Goal: Task Accomplishment & Management: Use online tool/utility

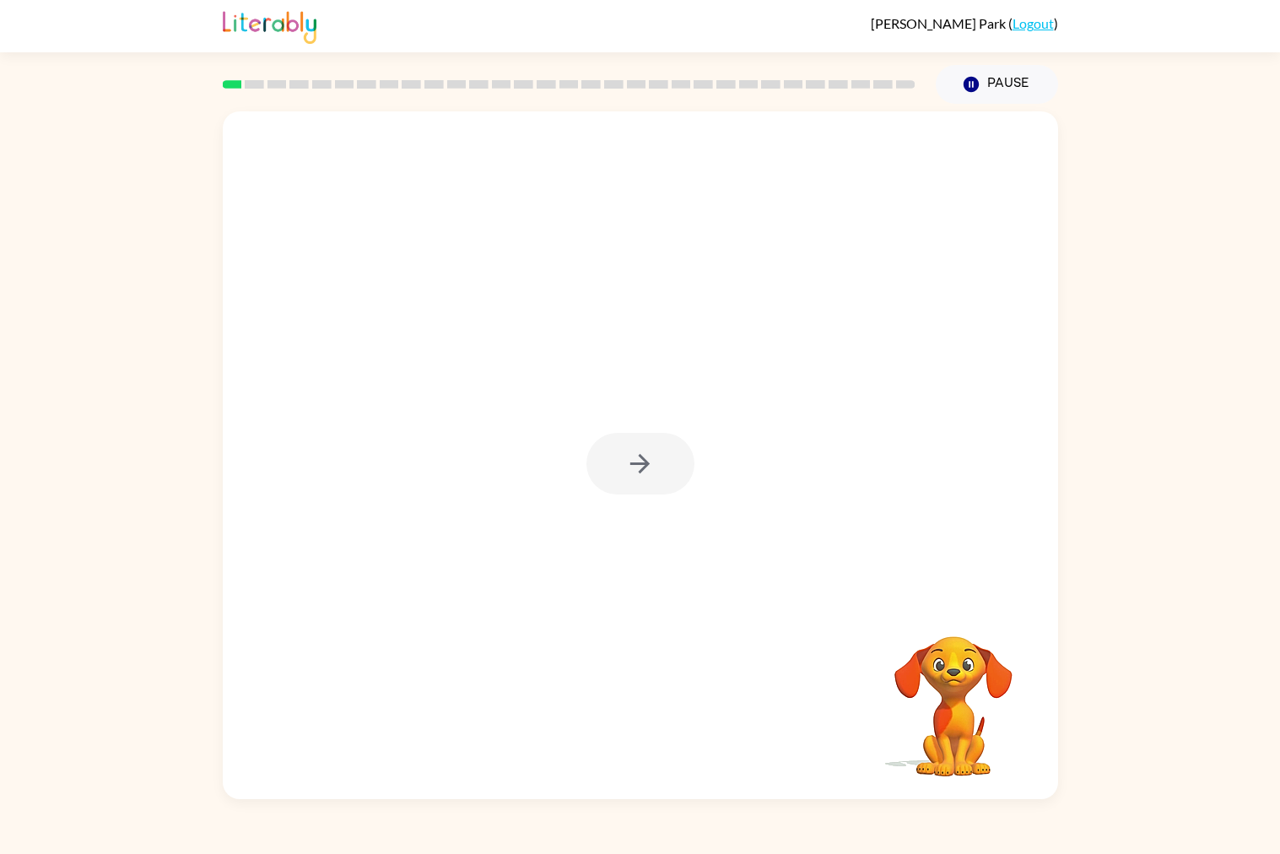
click at [653, 467] on div at bounding box center [640, 464] width 108 height 62
click at [645, 465] on div at bounding box center [640, 464] width 108 height 62
click at [650, 460] on div at bounding box center [640, 464] width 108 height 62
click at [657, 466] on button "button" at bounding box center [640, 464] width 108 height 62
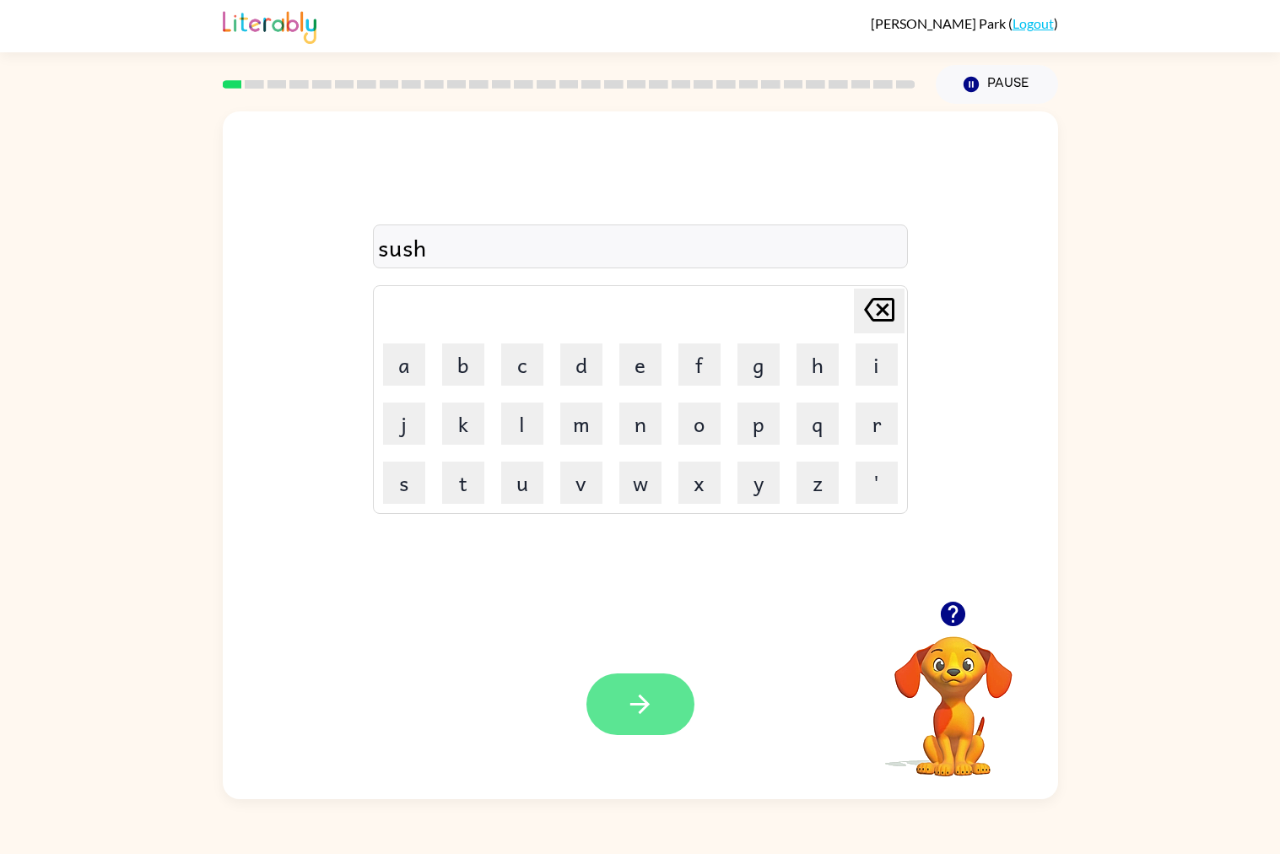
click at [670, 701] on button "button" at bounding box center [640, 704] width 108 height 62
click at [686, 698] on button "button" at bounding box center [640, 704] width 108 height 62
click at [398, 256] on div "reality" at bounding box center [640, 246] width 525 height 35
click at [623, 267] on div "reality" at bounding box center [640, 246] width 535 height 44
click at [483, 240] on div "reality" at bounding box center [640, 246] width 525 height 35
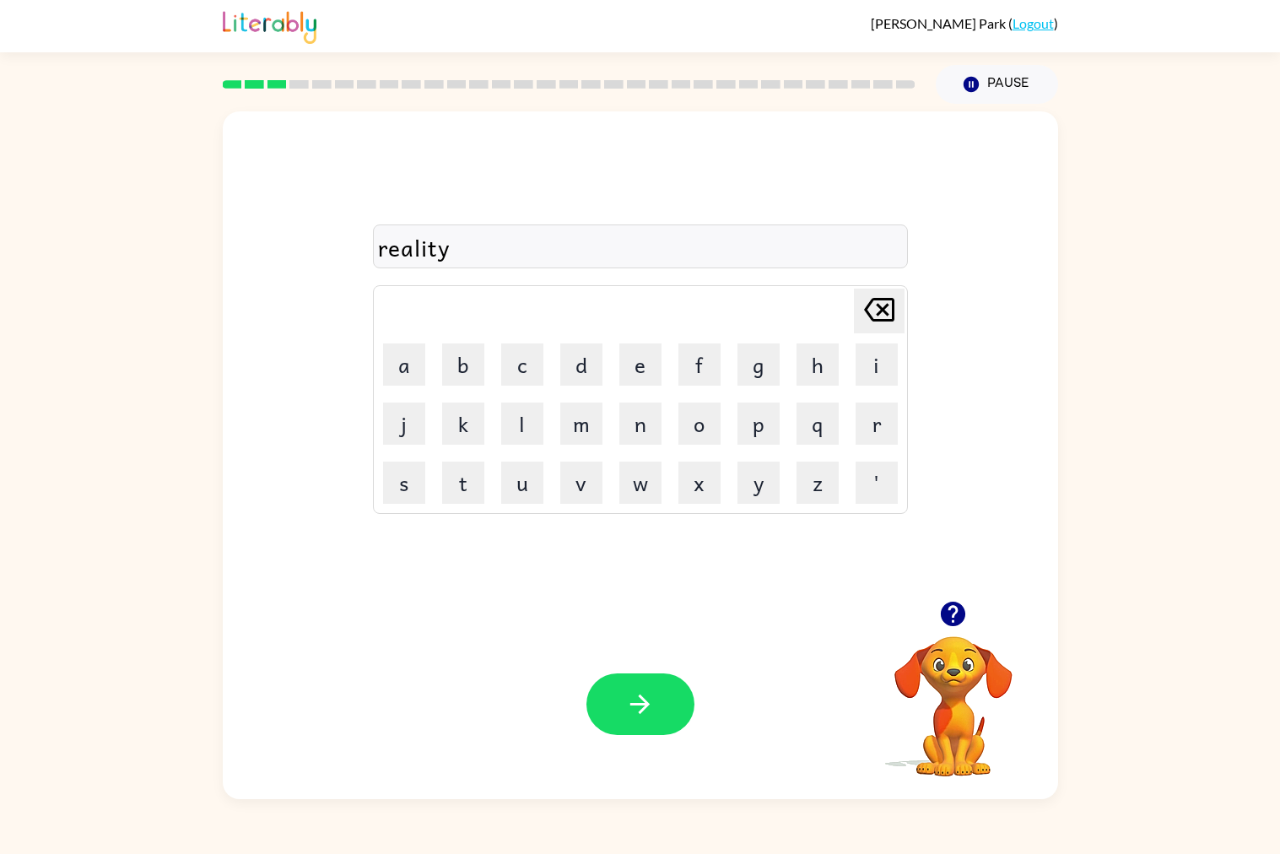
click at [861, 311] on icon "[PERSON_NAME] last character input" at bounding box center [879, 309] width 40 height 40
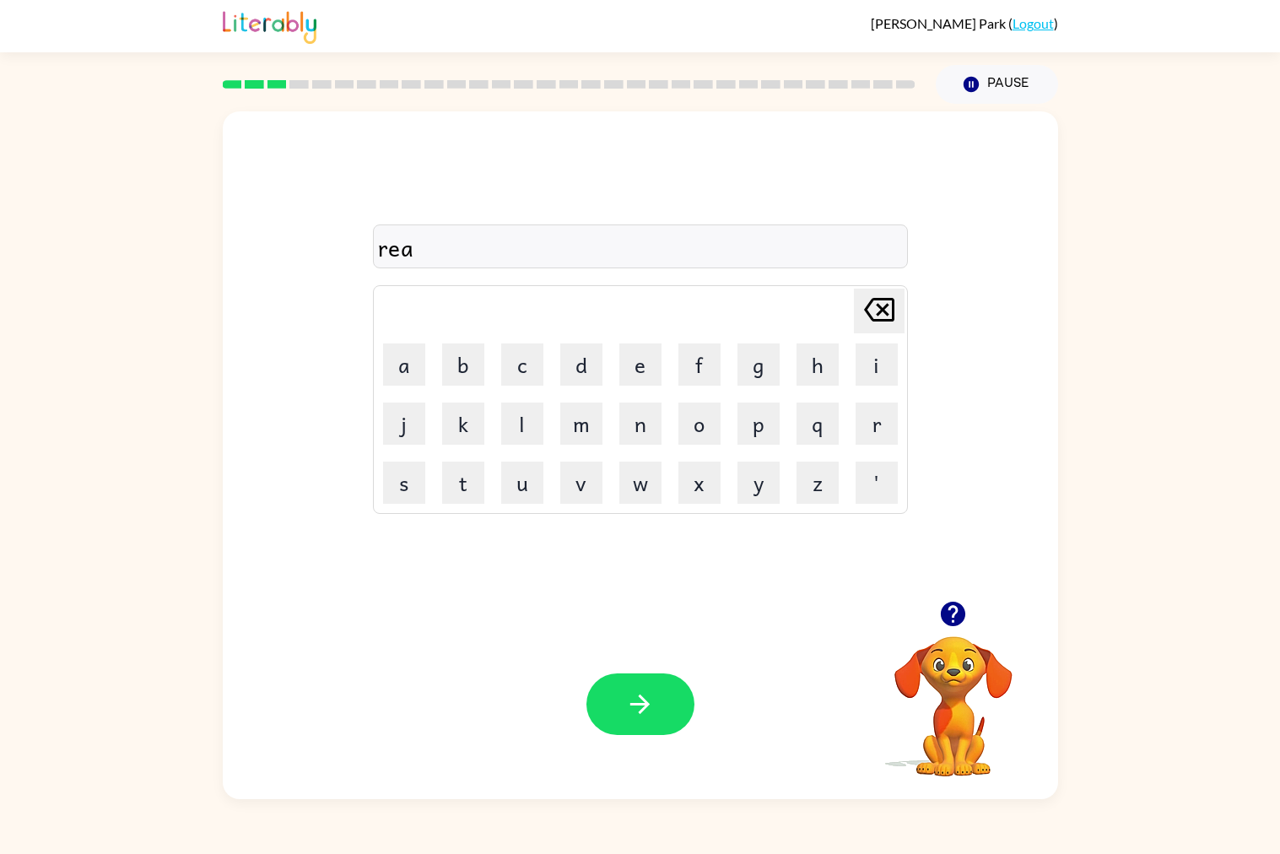
click at [861, 311] on icon "[PERSON_NAME] last character input" at bounding box center [879, 309] width 40 height 40
type button "delete"
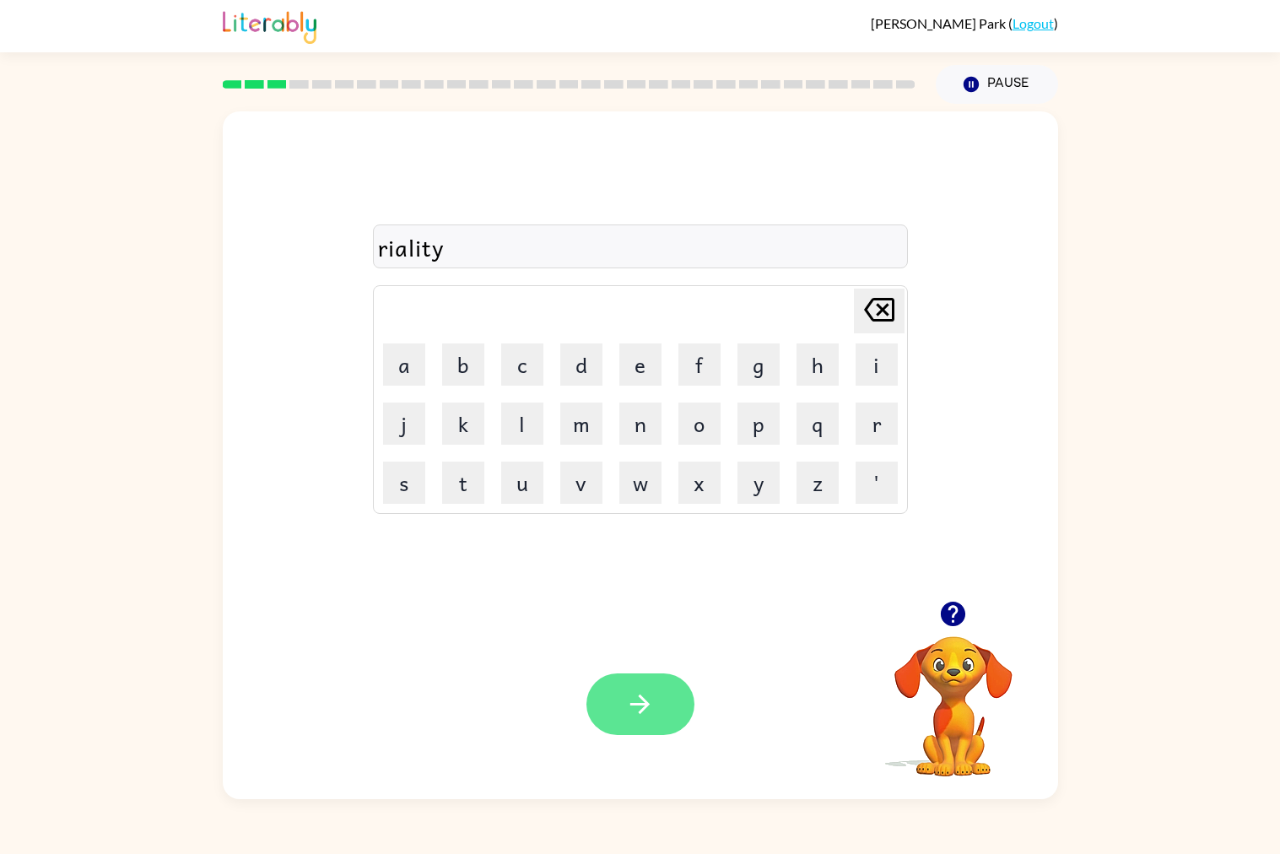
click at [642, 711] on icon "button" at bounding box center [640, 704] width 30 height 30
click at [645, 711] on icon "button" at bounding box center [640, 704] width 30 height 30
click at [652, 704] on icon "button" at bounding box center [640, 704] width 30 height 30
click at [611, 703] on button "button" at bounding box center [640, 704] width 108 height 62
click at [645, 711] on button "button" at bounding box center [640, 704] width 108 height 62
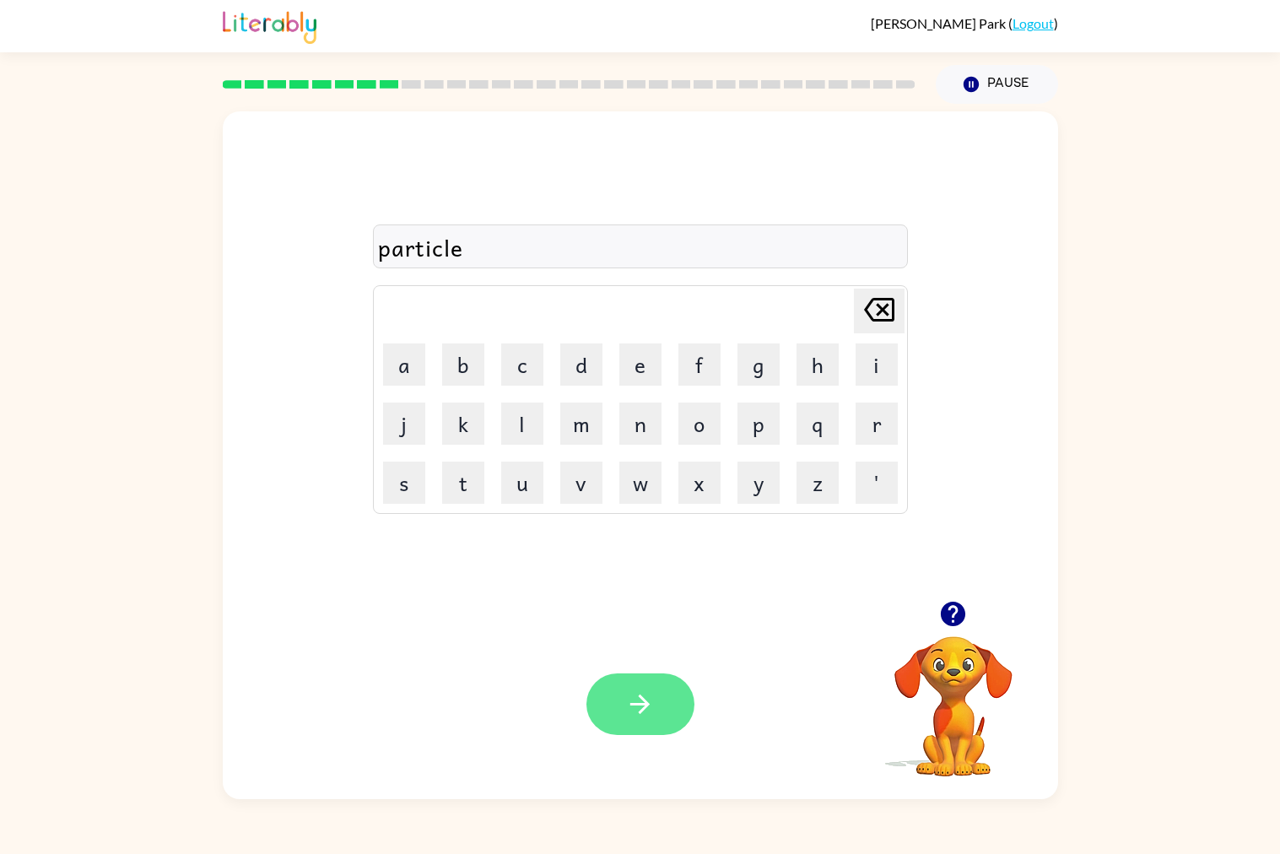
click at [630, 705] on icon "button" at bounding box center [639, 703] width 19 height 19
click at [646, 689] on button "button" at bounding box center [640, 704] width 108 height 62
click at [631, 702] on icon "button" at bounding box center [640, 704] width 30 height 30
click at [644, 671] on div "Your browser must support playing .mp4 files to use Literably. Please try using…" at bounding box center [640, 704] width 835 height 190
click at [650, 691] on icon "button" at bounding box center [640, 704] width 30 height 30
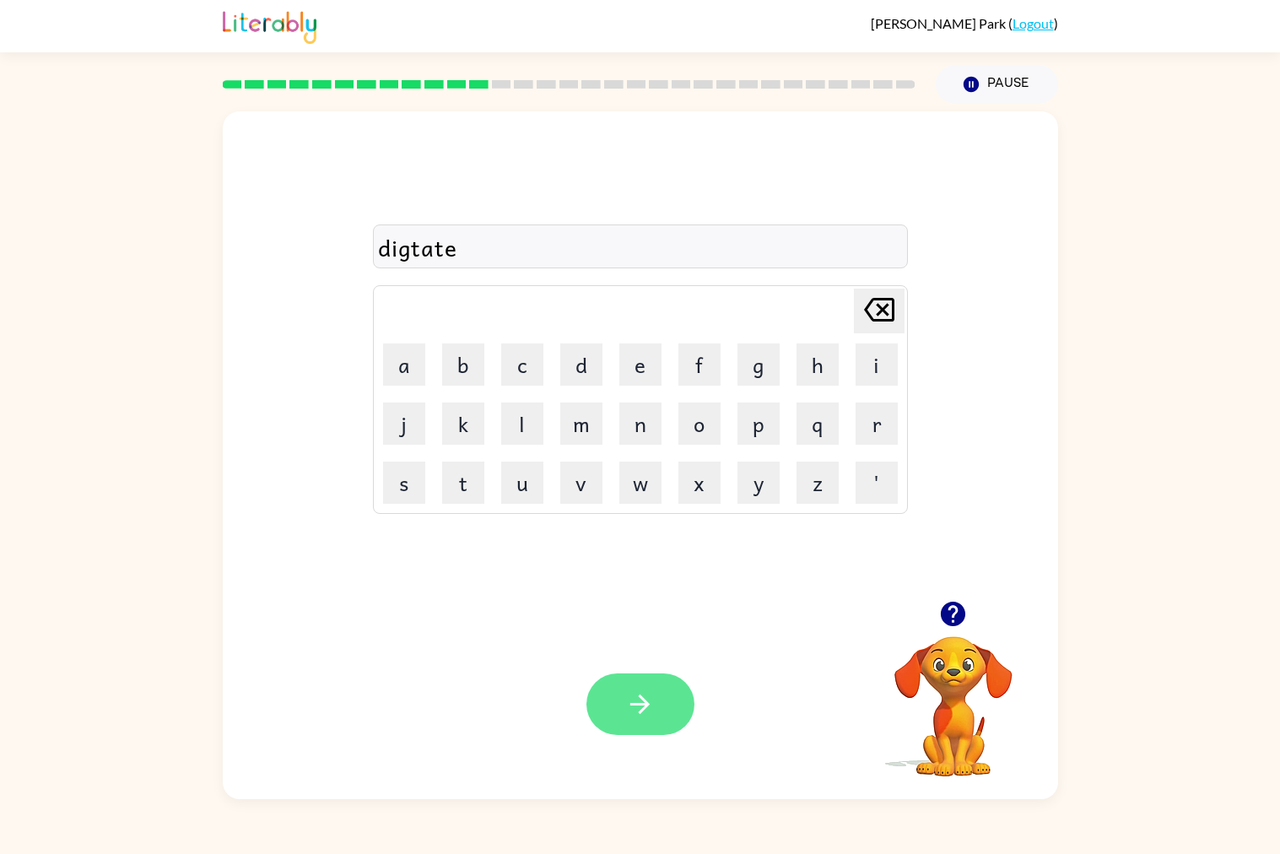
click at [622, 700] on button "button" at bounding box center [640, 704] width 108 height 62
click at [612, 671] on div "Your browser must support playing .mp4 files to use Literably. Please try using…" at bounding box center [640, 704] width 835 height 190
click at [614, 673] on div at bounding box center [640, 704] width 108 height 62
click at [625, 690] on icon "button" at bounding box center [640, 704] width 30 height 30
click at [623, 690] on button "button" at bounding box center [640, 704] width 108 height 62
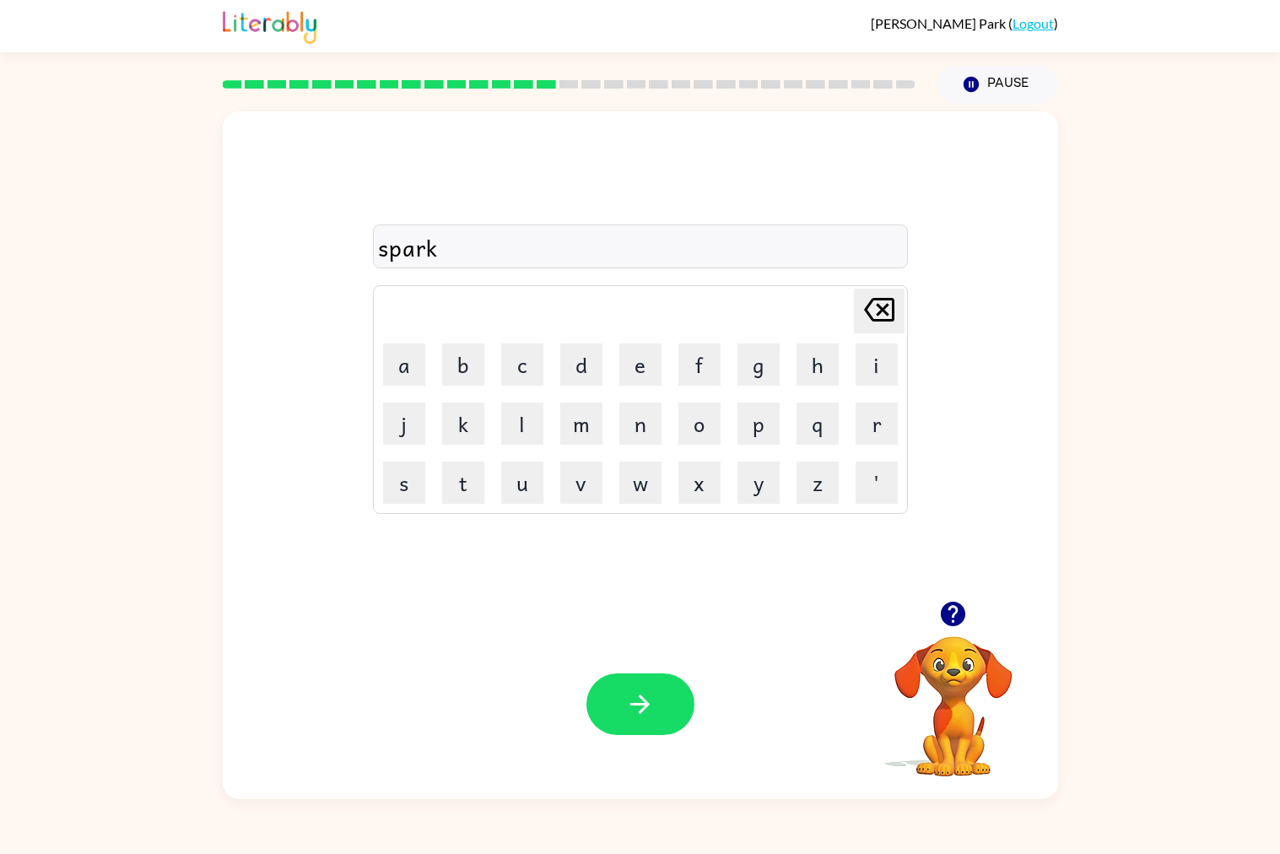
click at [623, 697] on button "button" at bounding box center [640, 704] width 108 height 62
click at [625, 711] on div at bounding box center [640, 704] width 108 height 62
click at [625, 711] on icon "button" at bounding box center [640, 704] width 30 height 30
click at [627, 711] on icon "button" at bounding box center [640, 704] width 30 height 30
click at [618, 699] on button "button" at bounding box center [640, 704] width 108 height 62
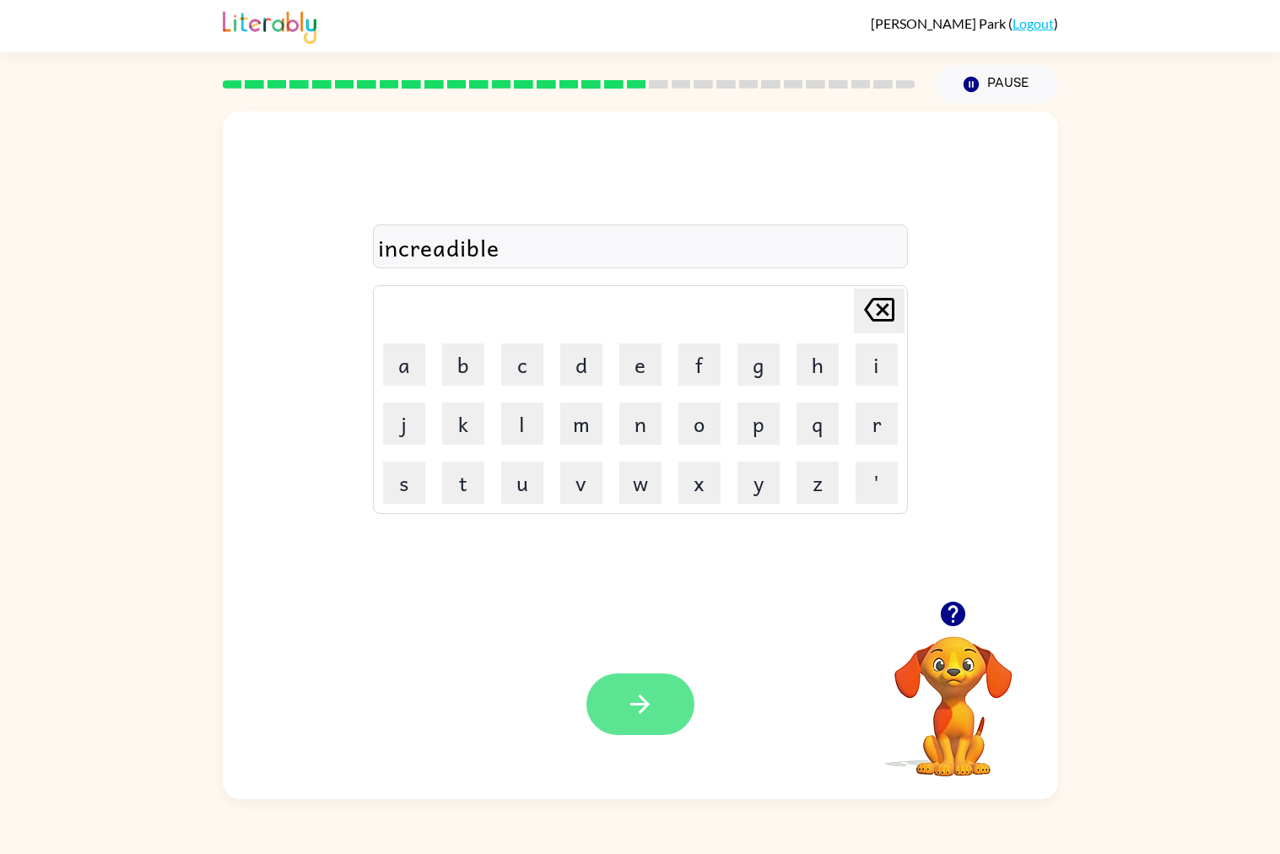
click at [623, 701] on button "button" at bounding box center [640, 704] width 108 height 62
click at [652, 698] on icon "button" at bounding box center [640, 704] width 30 height 30
click at [659, 705] on button "button" at bounding box center [640, 704] width 108 height 62
click at [661, 705] on button "button" at bounding box center [640, 704] width 108 height 62
click at [634, 693] on icon "button" at bounding box center [640, 704] width 30 height 30
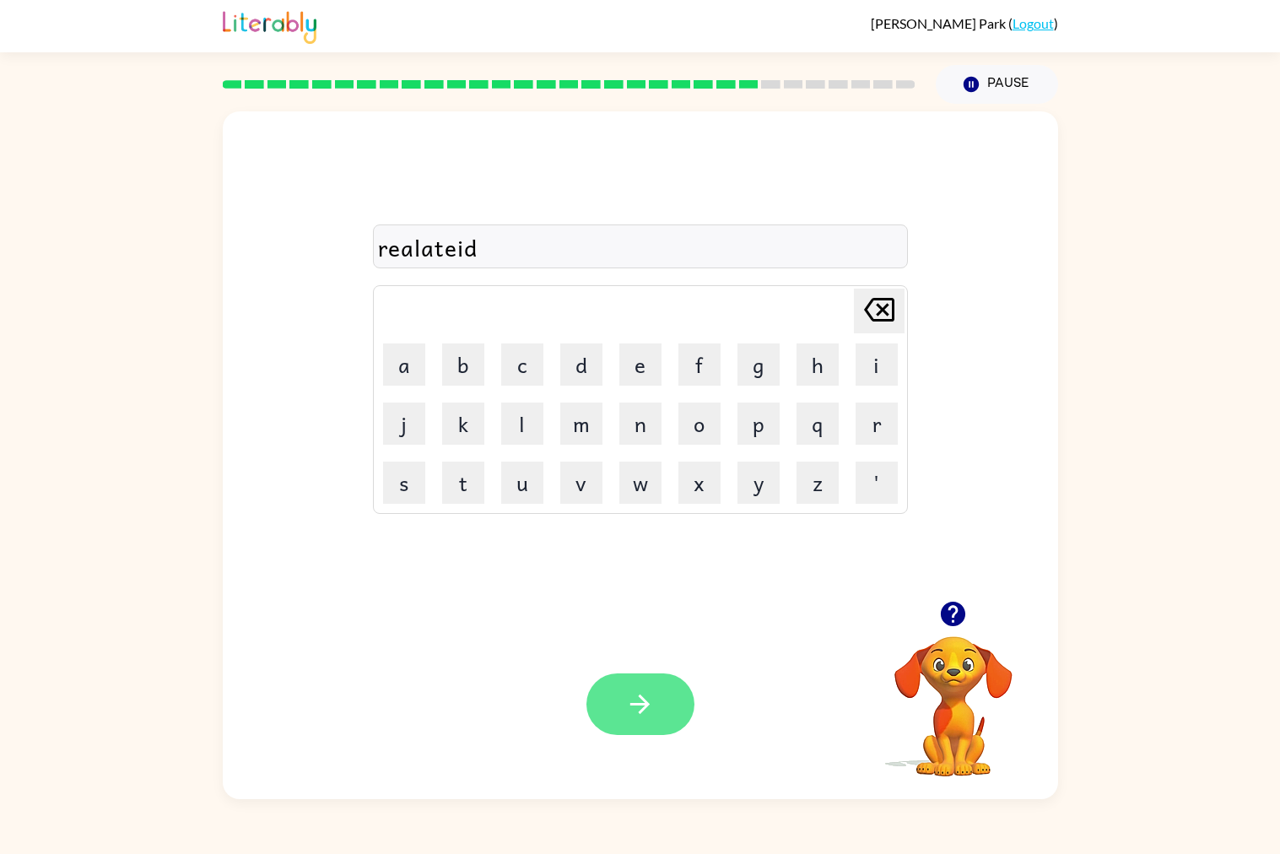
click at [661, 704] on button "button" at bounding box center [640, 704] width 108 height 62
click at [654, 681] on button "button" at bounding box center [640, 704] width 108 height 62
click at [641, 697] on icon "button" at bounding box center [639, 703] width 19 height 19
click at [639, 711] on button "button" at bounding box center [640, 704] width 108 height 62
click at [626, 711] on div at bounding box center [640, 704] width 108 height 62
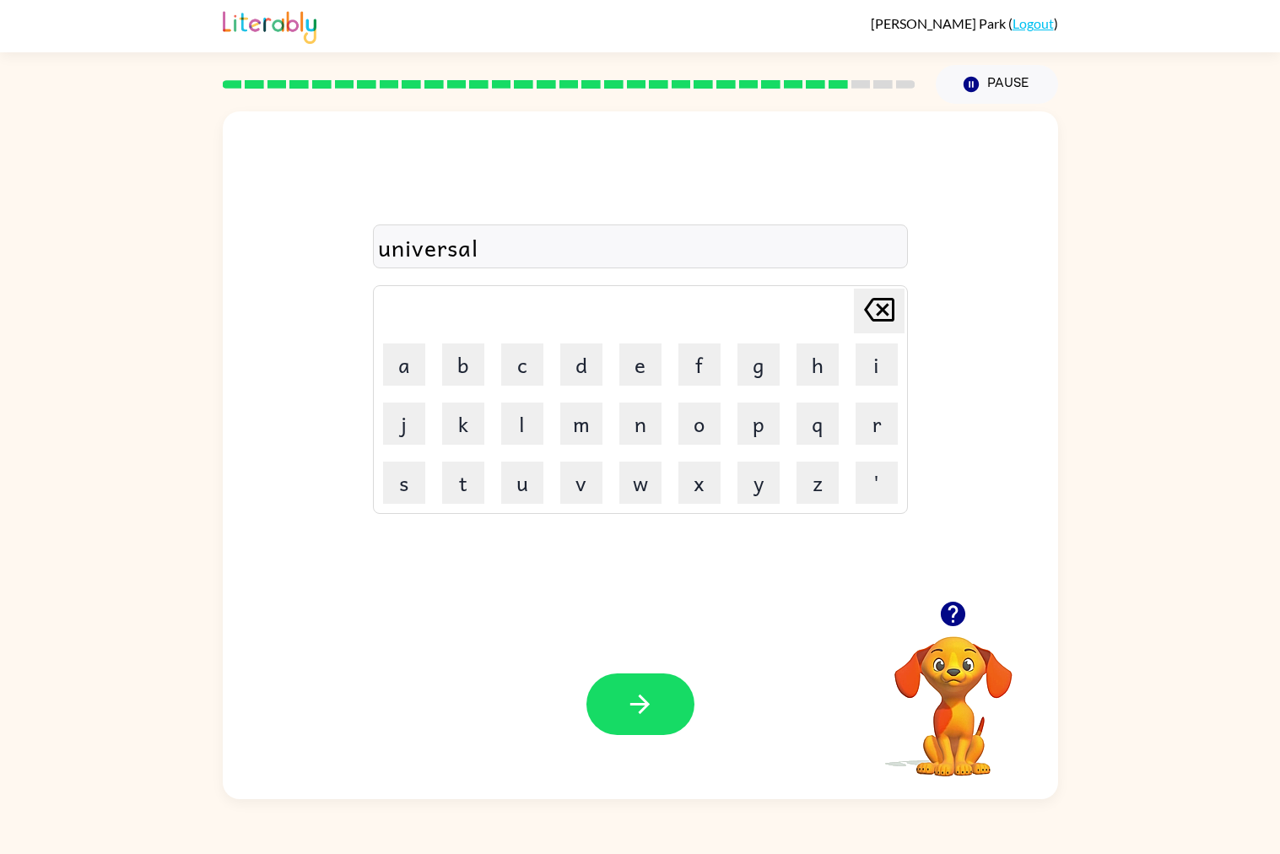
click at [626, 711] on icon "button" at bounding box center [640, 704] width 30 height 30
click at [626, 711] on div at bounding box center [640, 704] width 108 height 62
click at [623, 705] on button "button" at bounding box center [640, 704] width 108 height 62
click at [617, 706] on button "button" at bounding box center [640, 704] width 108 height 62
